Goal: Download file/media

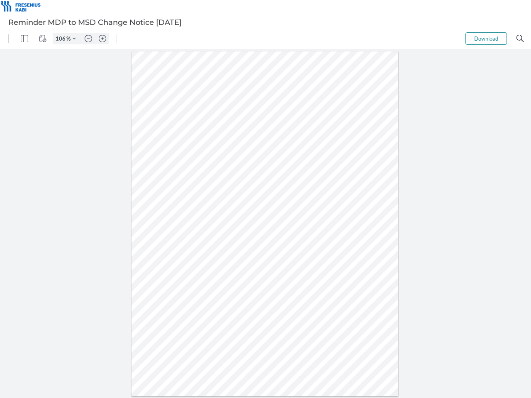
click at [24, 39] on img "Panel" at bounding box center [24, 38] width 7 height 7
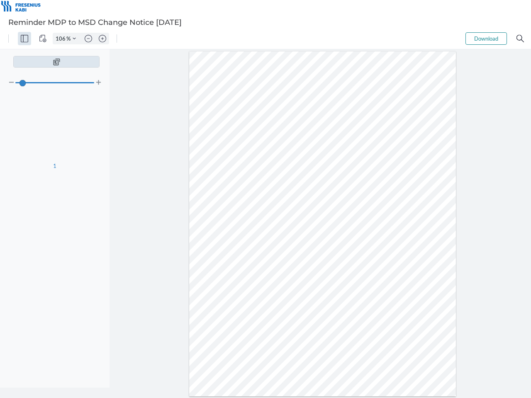
click at [43, 39] on img "View Controls" at bounding box center [42, 38] width 7 height 7
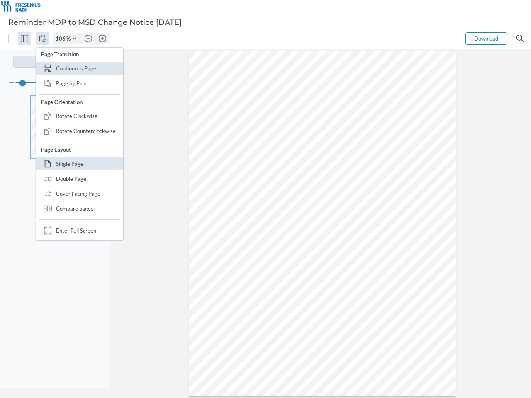
click at [62, 39] on input "106" at bounding box center [59, 38] width 13 height 7
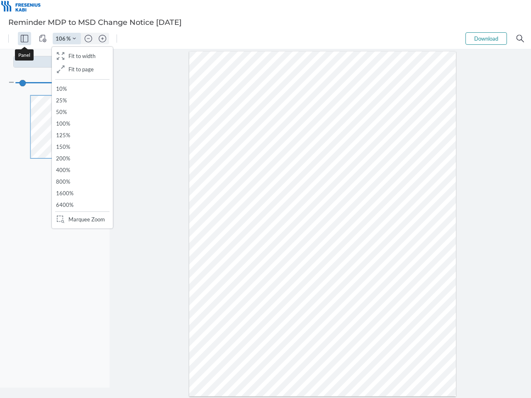
click at [74, 39] on img "Zoom Controls" at bounding box center [74, 38] width 3 height 3
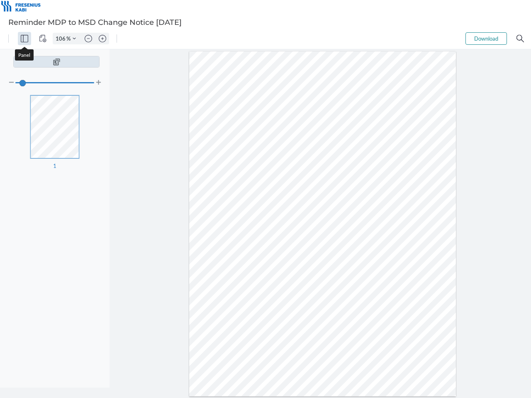
click at [88, 39] on img "Zoom out" at bounding box center [88, 38] width 7 height 7
click at [102, 39] on img "Zoom in" at bounding box center [102, 38] width 7 height 7
type input "106"
click at [486, 39] on button "Download" at bounding box center [486, 38] width 41 height 12
click at [520, 39] on img "Search" at bounding box center [520, 38] width 7 height 7
